Goal: Navigation & Orientation: Understand site structure

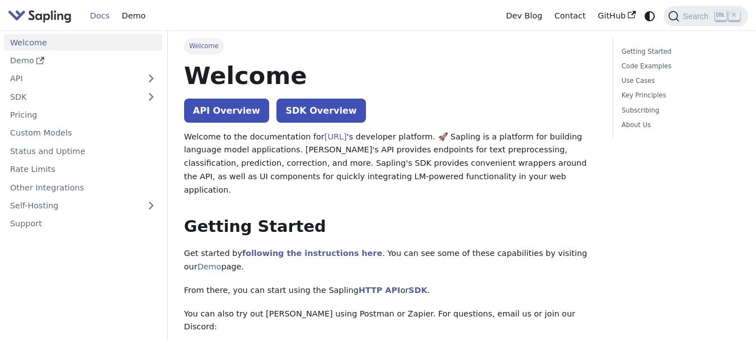
click at [48, 15] on img "Main" at bounding box center [40, 16] width 64 height 16
